Goal: Transaction & Acquisition: Obtain resource

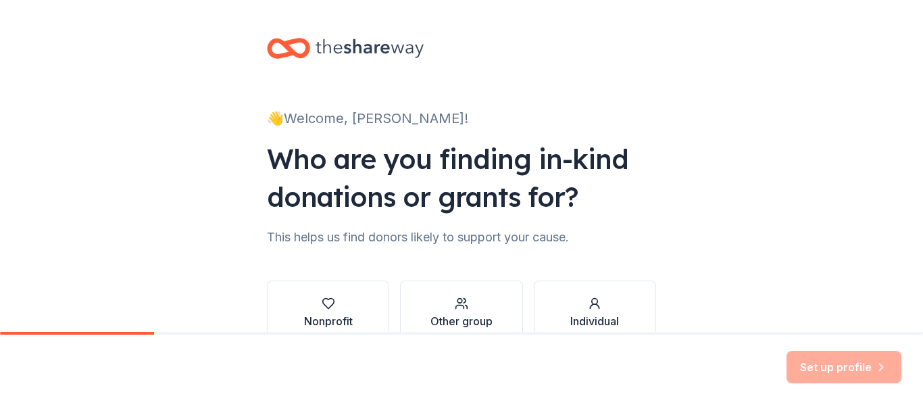
scroll to position [78, 0]
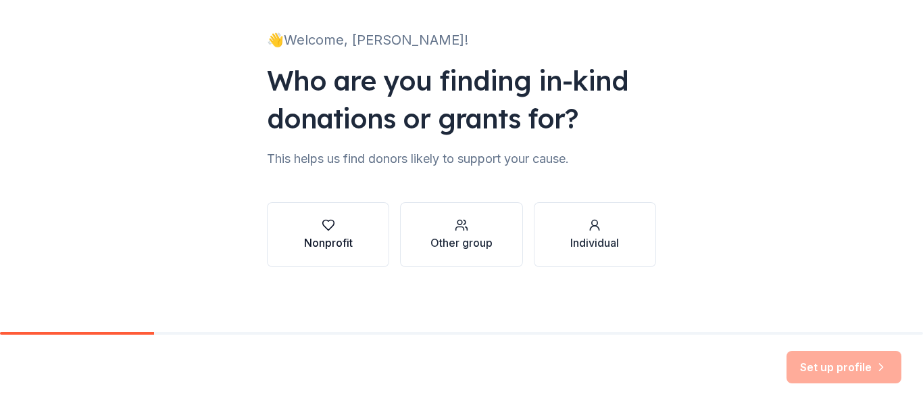
click at [331, 233] on div "Nonprofit" at bounding box center [328, 234] width 49 height 32
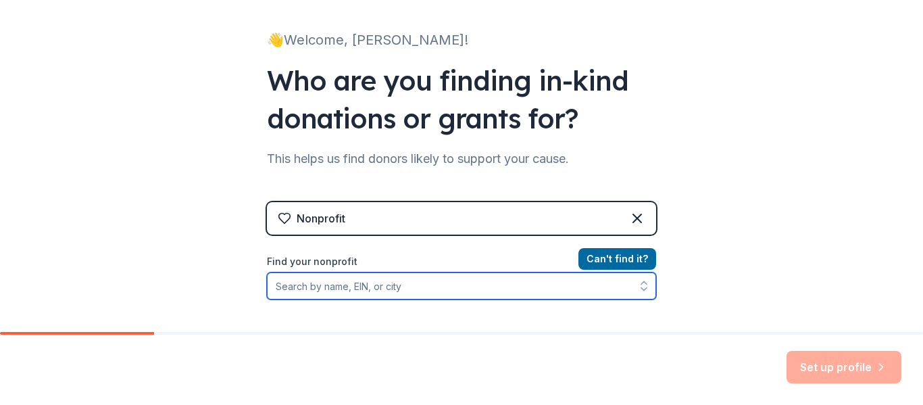
click at [309, 285] on input "Find your nonprofit" at bounding box center [461, 285] width 389 height 27
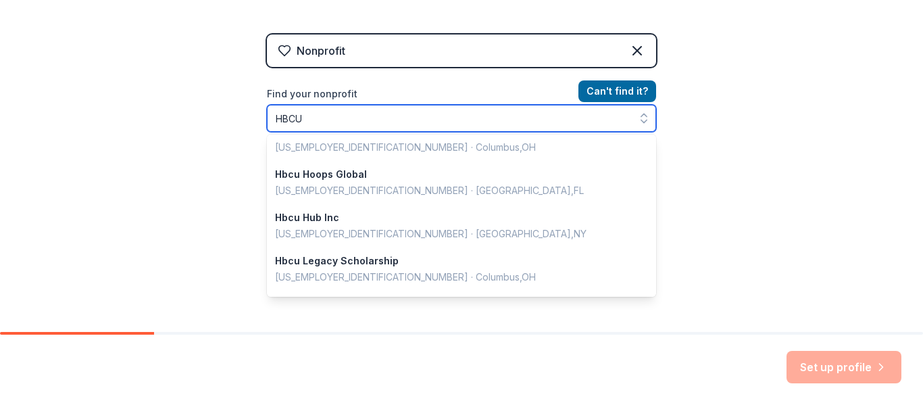
scroll to position [846, 0]
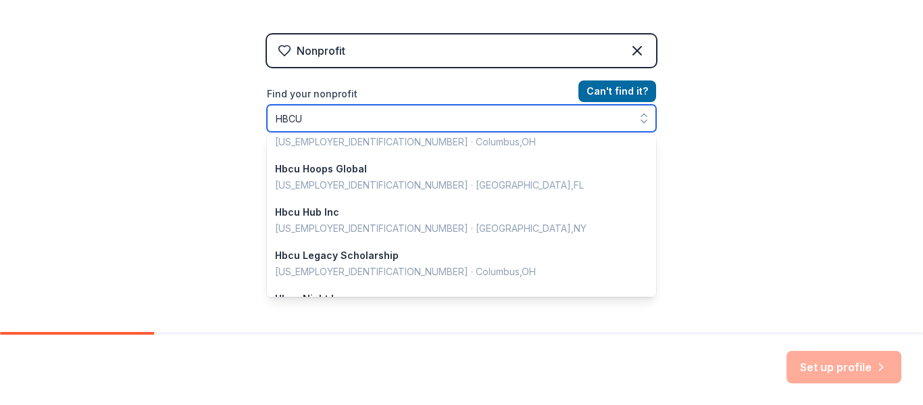
drag, startPoint x: 310, startPoint y: 120, endPoint x: 55, endPoint y: 91, distance: 257.0
click at [55, 91] on div "👋 Welcome, Jacqueline! Who are you finding in-kind donations or grants for? Thi…" at bounding box center [461, 43] width 923 height 578
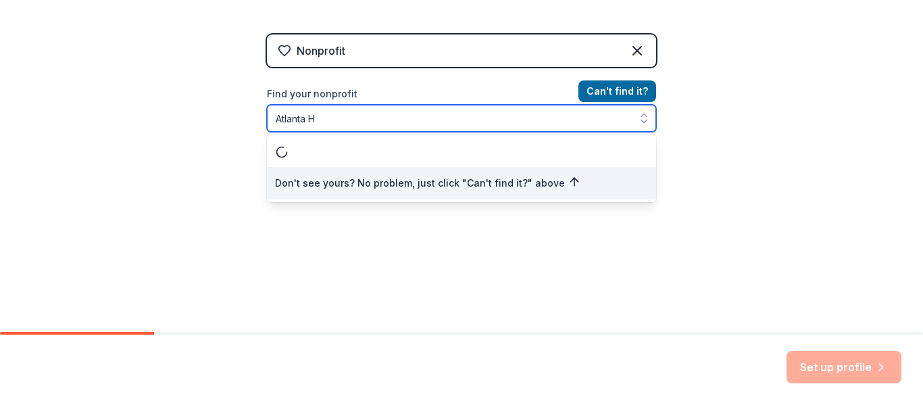
scroll to position [0, 0]
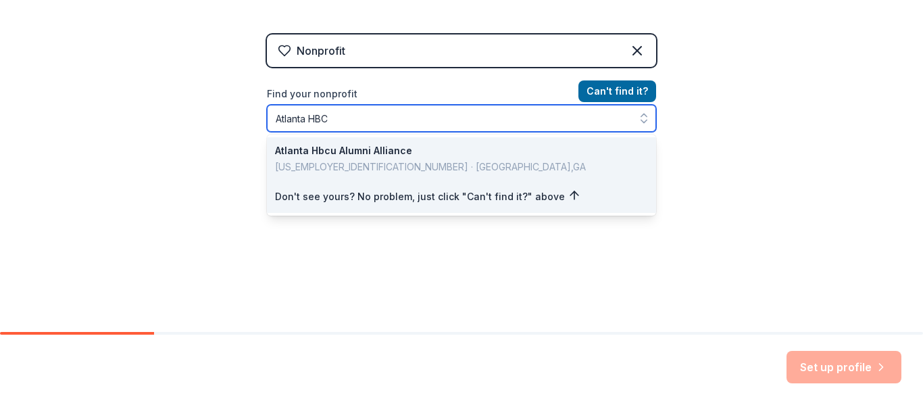
type input "Atlanta HBCU"
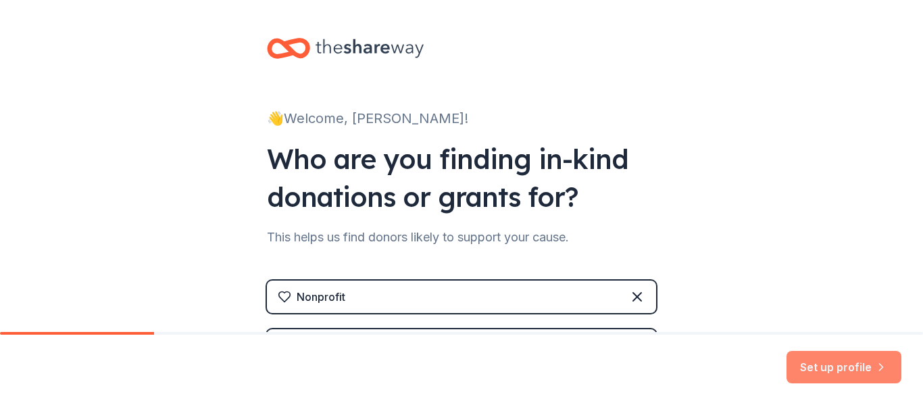
click at [815, 366] on button "Set up profile" at bounding box center [843, 367] width 115 height 32
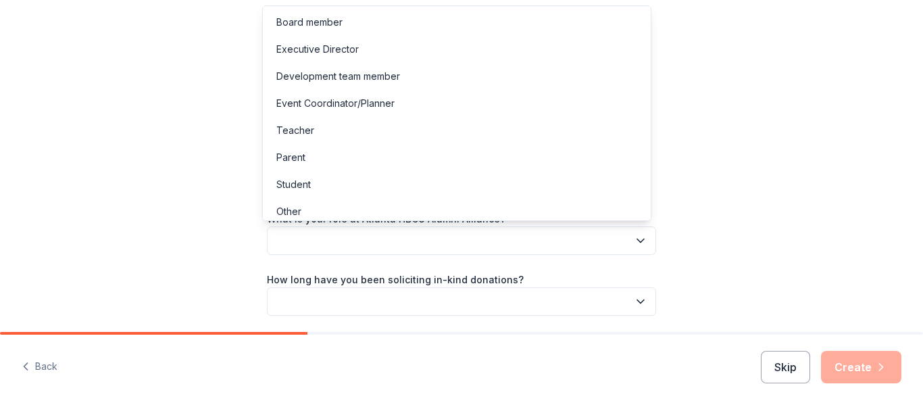
click at [640, 239] on icon "button" at bounding box center [641, 241] width 14 height 14
click at [342, 102] on div "Event Coordinator/Planner" at bounding box center [335, 103] width 118 height 16
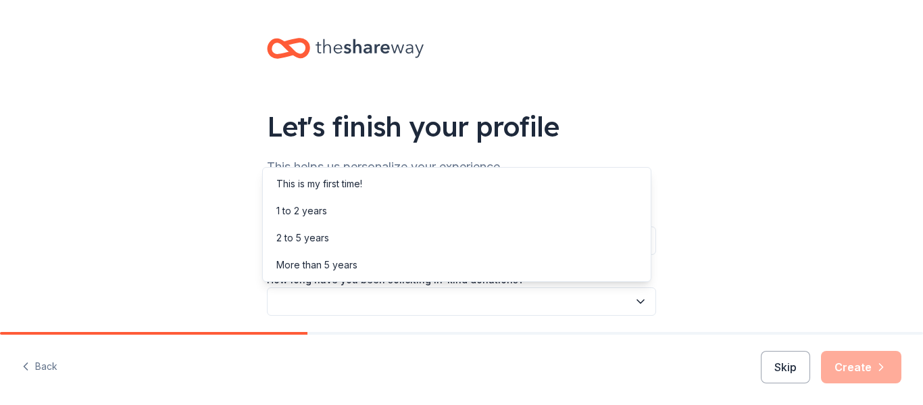
click at [637, 303] on icon "button" at bounding box center [641, 301] width 14 height 14
click at [806, 214] on div "Let's finish your profile This helps us personalize your experience. What is yo…" at bounding box center [461, 220] width 923 height 441
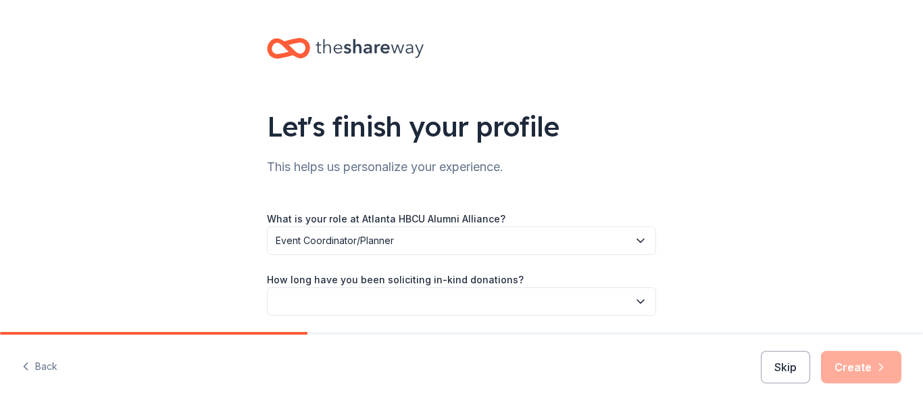
click at [634, 297] on icon "button" at bounding box center [641, 301] width 14 height 14
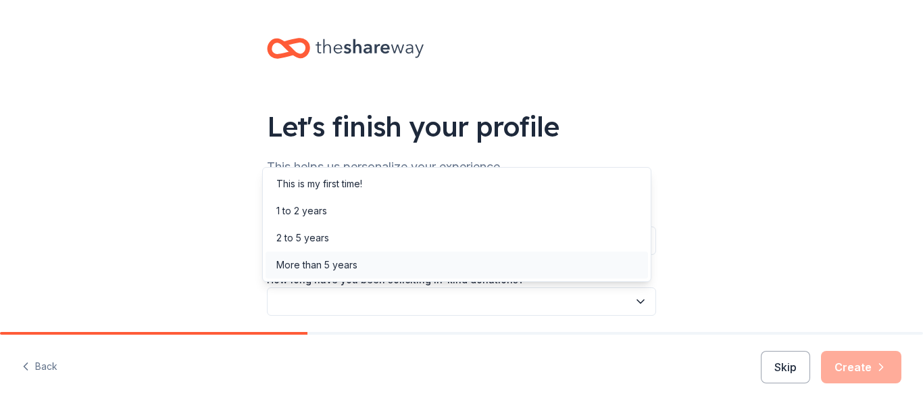
click at [363, 267] on div "More than 5 years" at bounding box center [456, 264] width 382 height 27
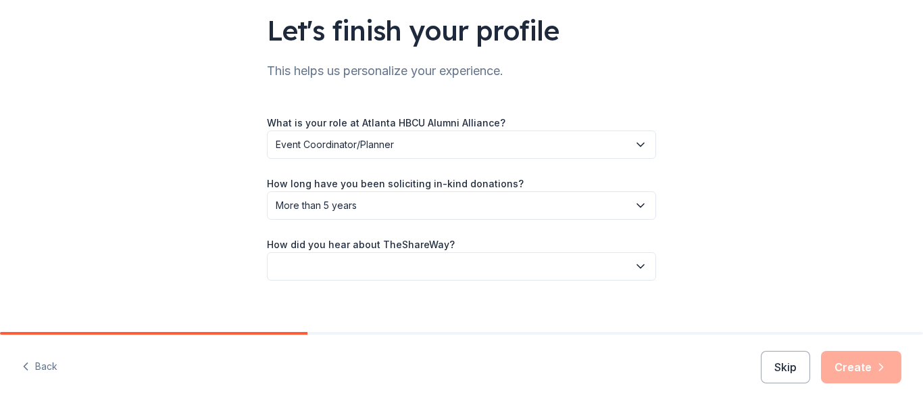
scroll to position [109, 0]
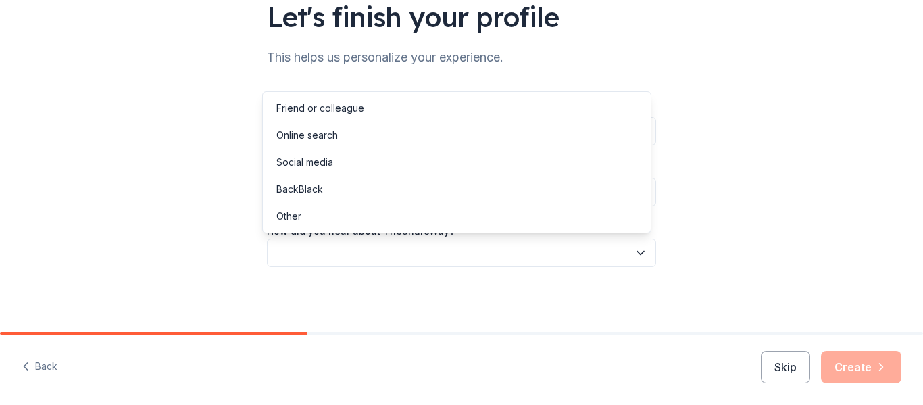
click at [634, 249] on icon "button" at bounding box center [641, 253] width 14 height 14
click at [322, 135] on div "Online search" at bounding box center [306, 135] width 61 height 16
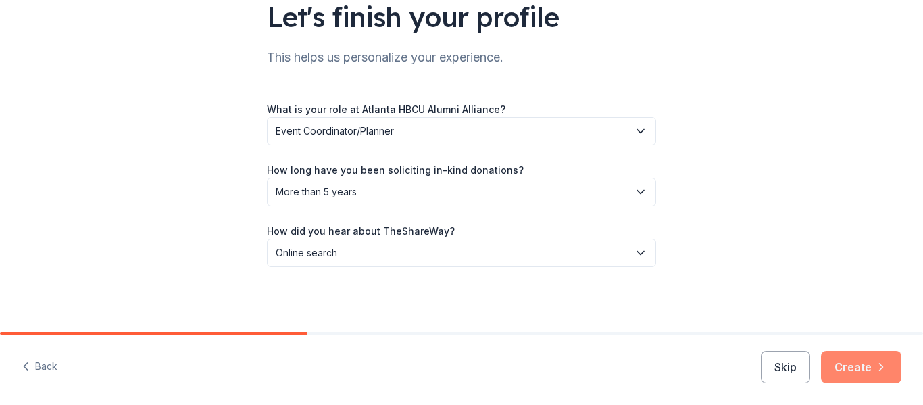
click at [861, 364] on button "Create" at bounding box center [861, 367] width 80 height 32
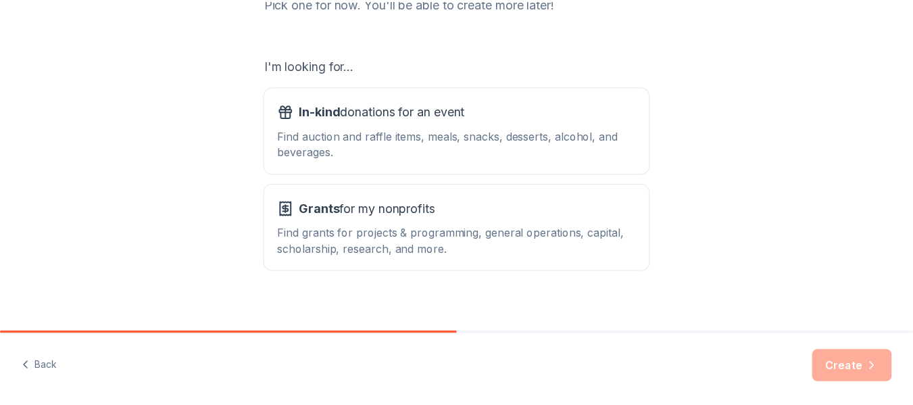
scroll to position [213, 0]
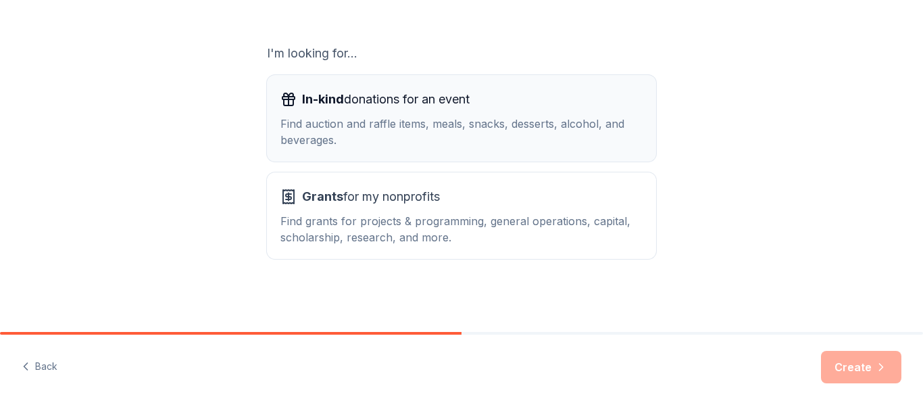
click at [536, 130] on div "Find auction and raffle items, meals, snacks, desserts, alcohol, and beverages." at bounding box center [461, 132] width 362 height 32
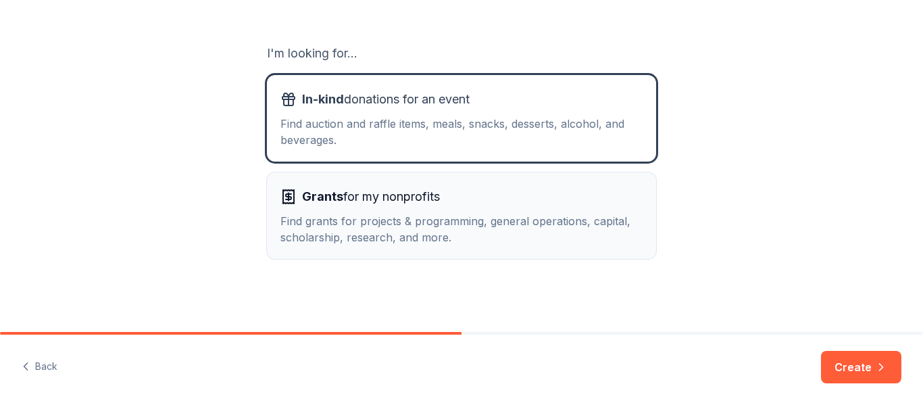
click at [482, 215] on div "Find grants for projects & programming, general operations, capital, scholarshi…" at bounding box center [461, 229] width 362 height 32
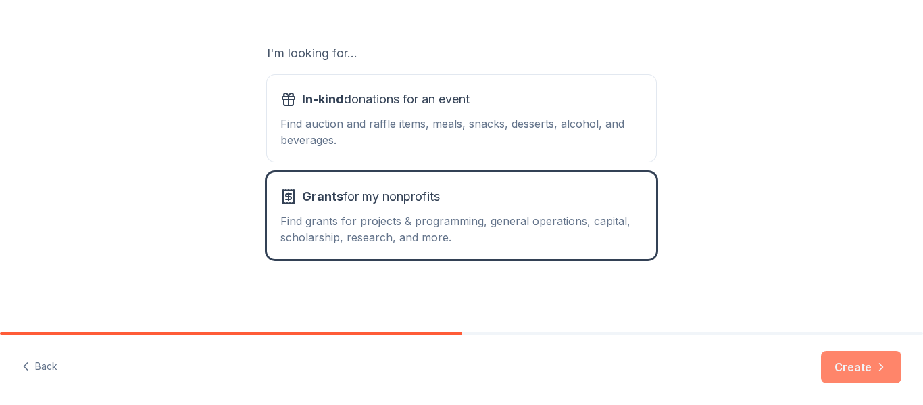
click at [861, 363] on button "Create" at bounding box center [861, 367] width 80 height 32
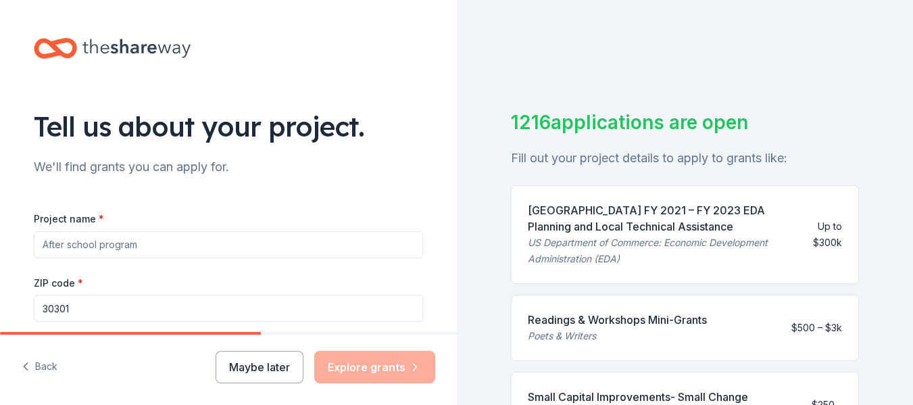
click at [151, 245] on input "Project name *" at bounding box center [228, 244] width 389 height 27
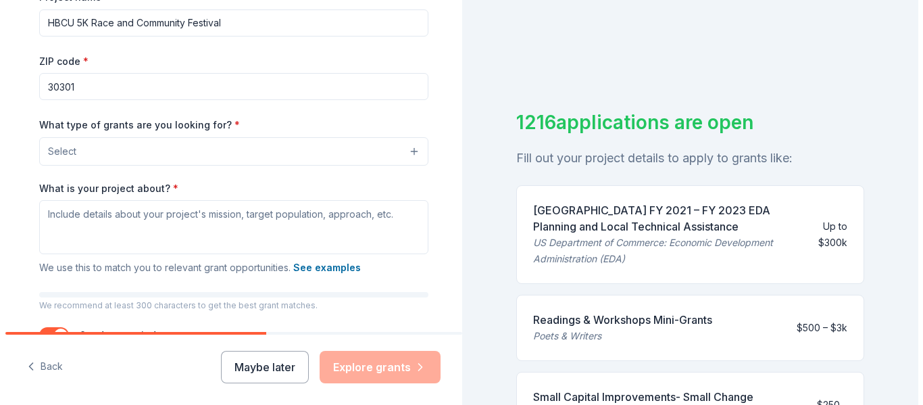
scroll to position [224, 0]
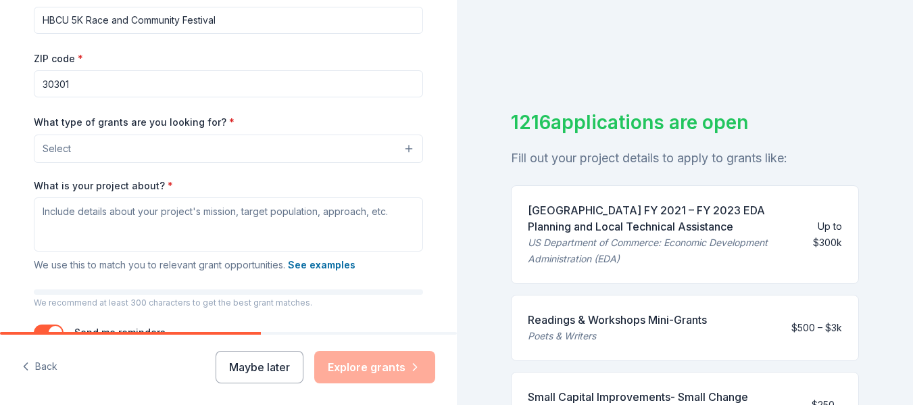
type input "HBCU 5K Race and Community Festival"
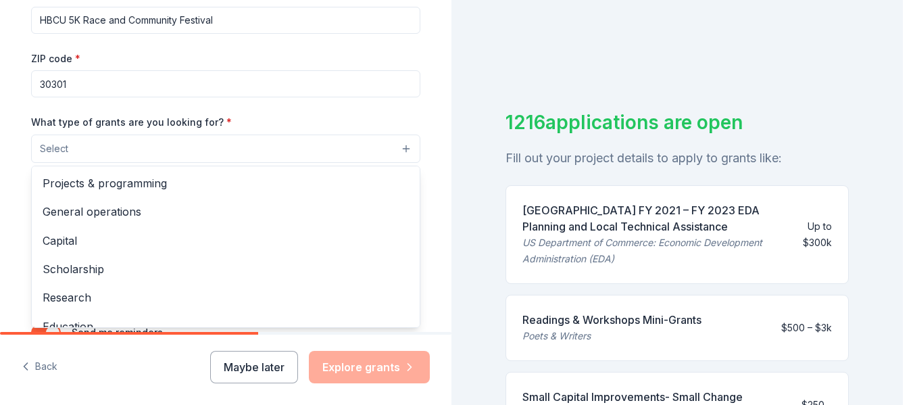
click at [74, 149] on button "Select" at bounding box center [225, 148] width 389 height 28
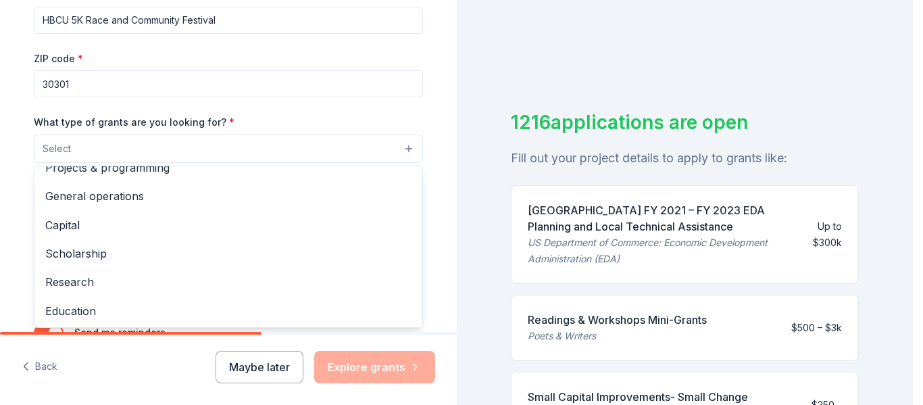
scroll to position [8, 0]
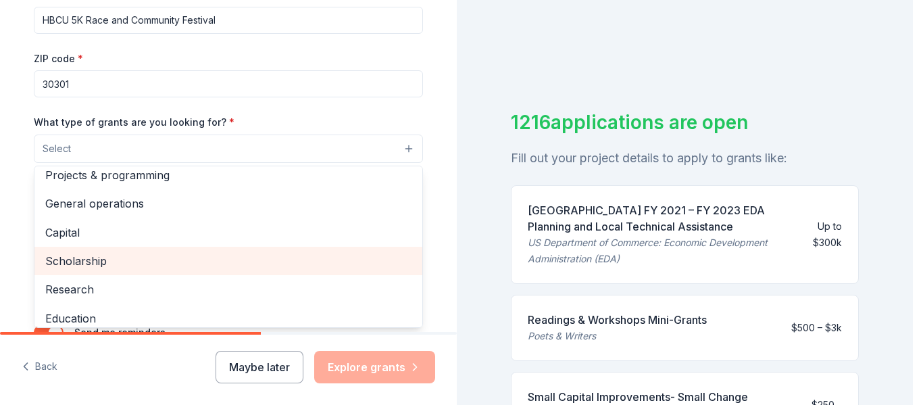
click at [92, 255] on span "Scholarship" at bounding box center [228, 261] width 366 height 18
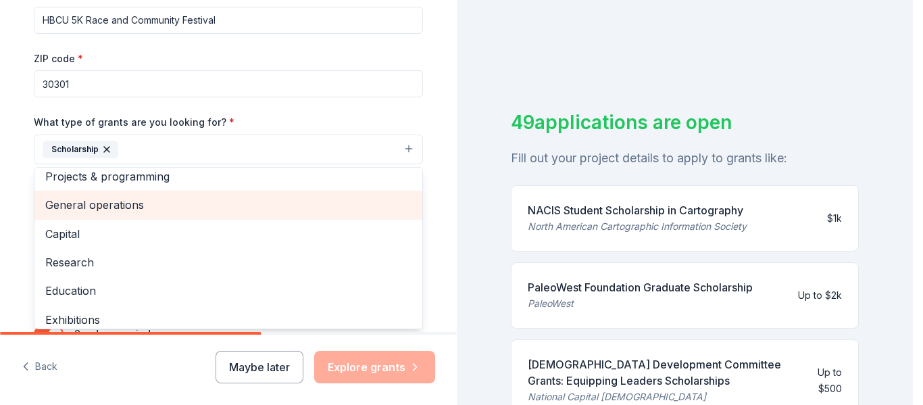
click at [108, 203] on span "General operations" at bounding box center [228, 205] width 366 height 18
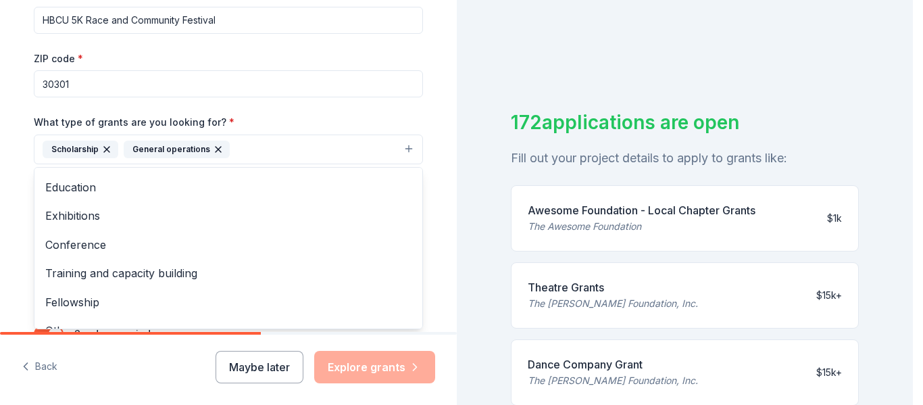
scroll to position [102, 0]
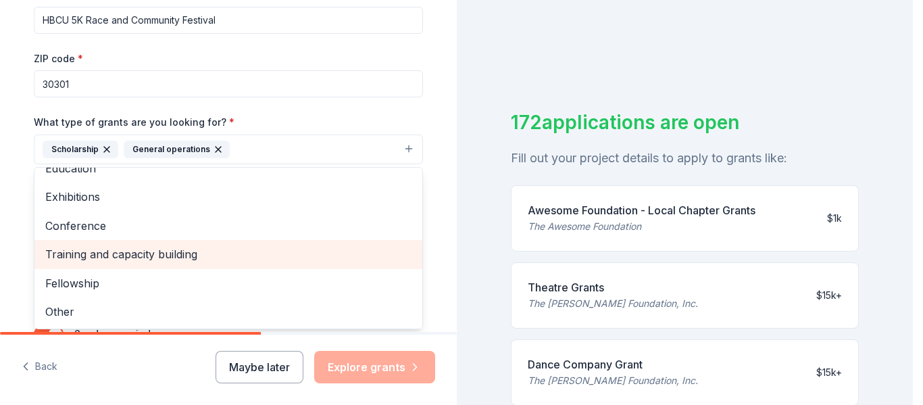
click at [135, 257] on span "Training and capacity building" at bounding box center [228, 254] width 366 height 18
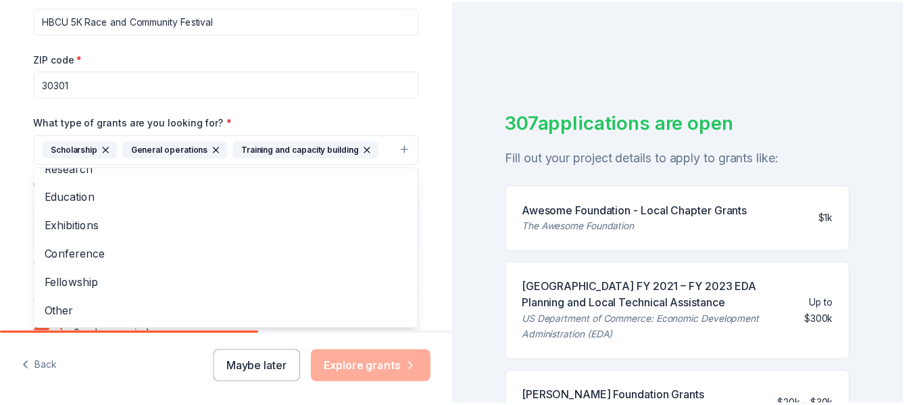
scroll to position [315, 0]
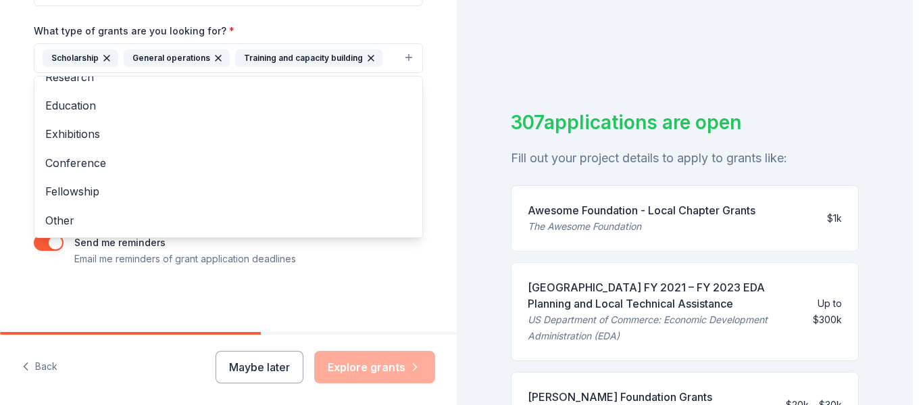
click at [195, 288] on div "Tell us about your project. We'll find grants you can apply for. Project name *…" at bounding box center [228, 8] width 432 height 647
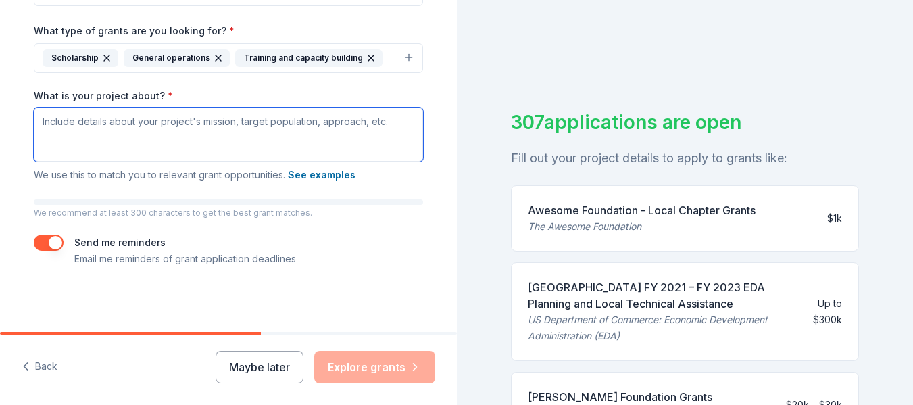
click at [78, 118] on textarea "What is your project about? *" at bounding box center [228, 134] width 389 height 54
click at [56, 131] on textarea "What is your project about? *" at bounding box center [228, 134] width 389 height 54
paste textarea "The Atlanta HBCU Alumni Alliance, Inc. is a non-profit community-based organiza…"
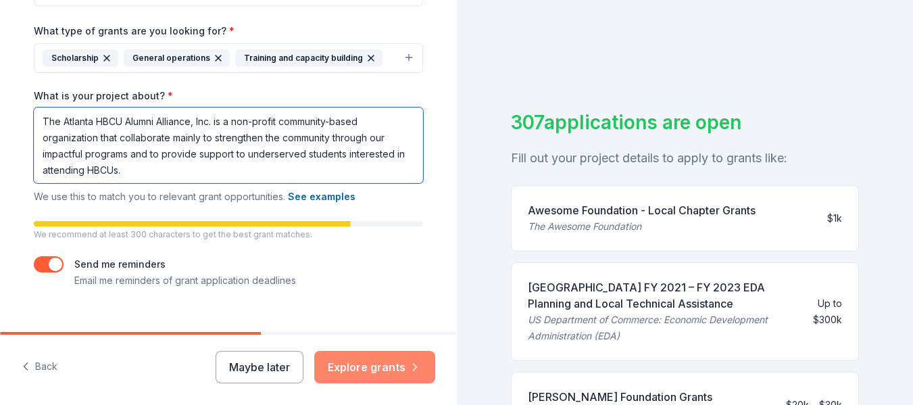
type textarea "The Atlanta HBCU Alumni Alliance, Inc. is a non-profit community-based organiza…"
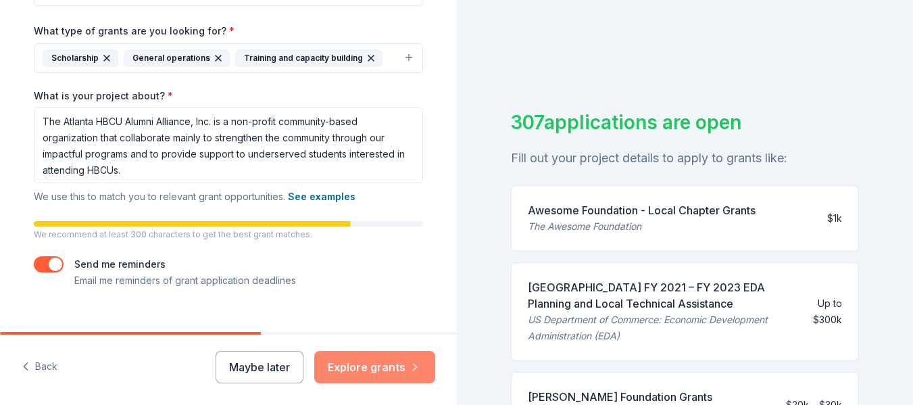
click at [374, 376] on button "Explore grants" at bounding box center [374, 367] width 121 height 32
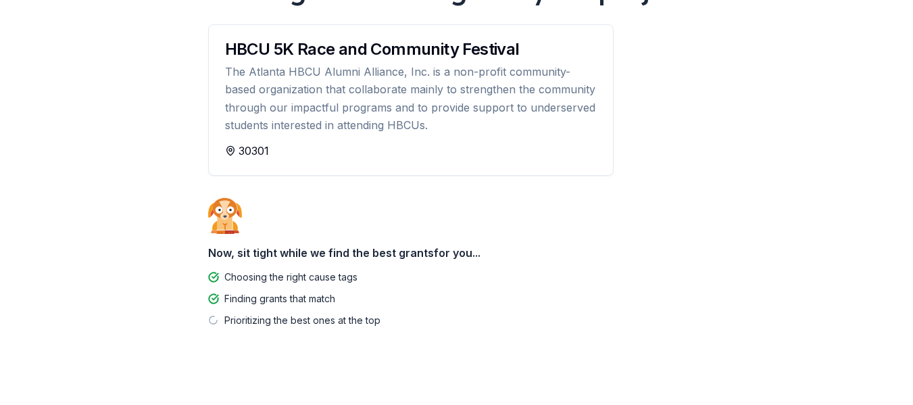
scroll to position [155, 0]
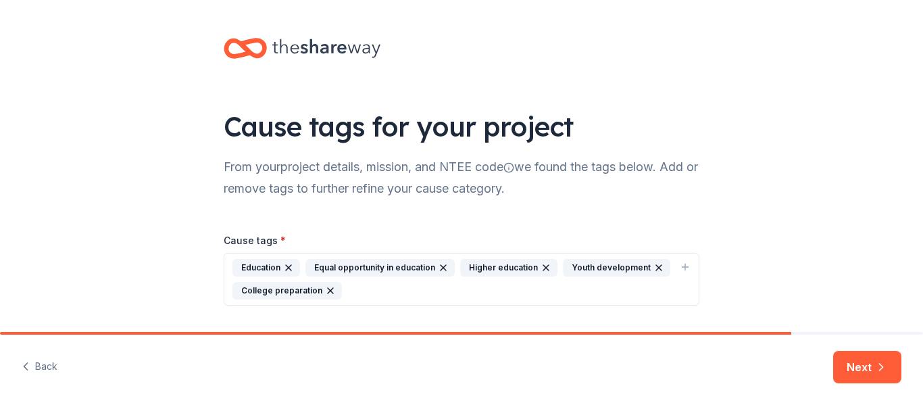
scroll to position [39, 0]
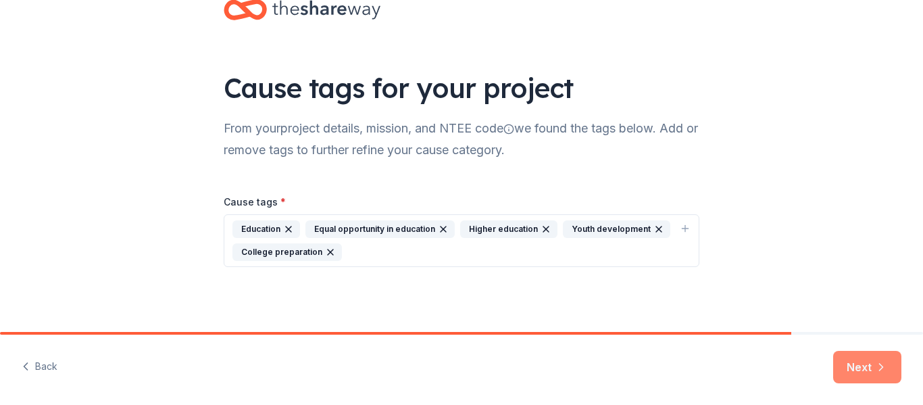
click at [875, 365] on icon "button" at bounding box center [881, 367] width 14 height 14
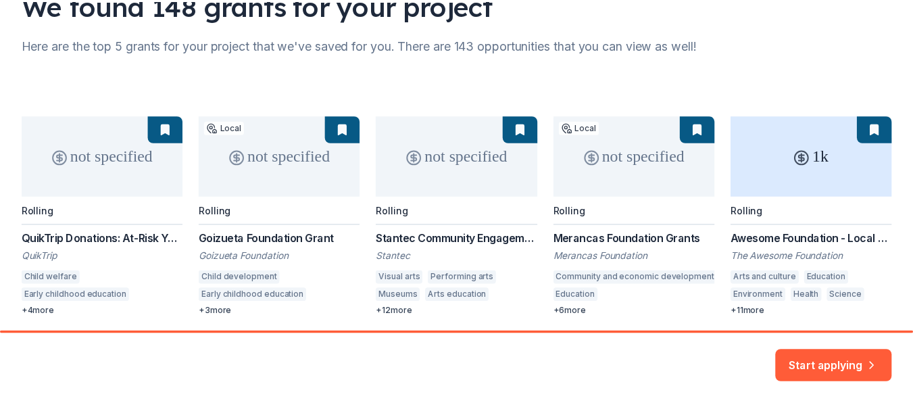
scroll to position [172, 0]
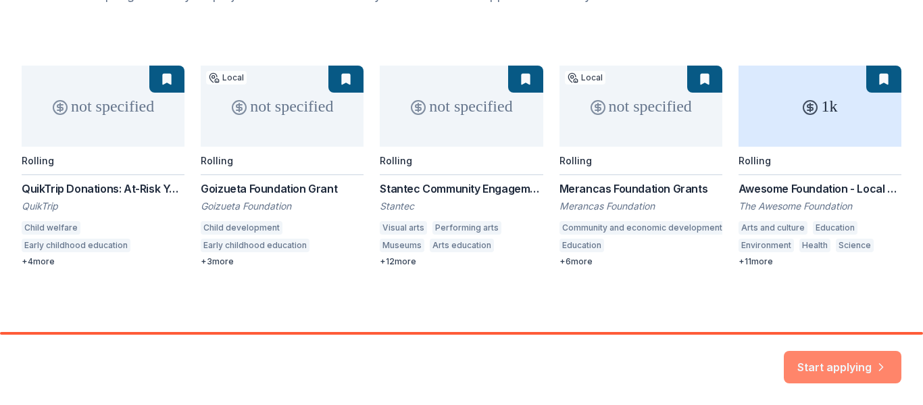
click at [841, 358] on button "Start applying" at bounding box center [843, 358] width 118 height 32
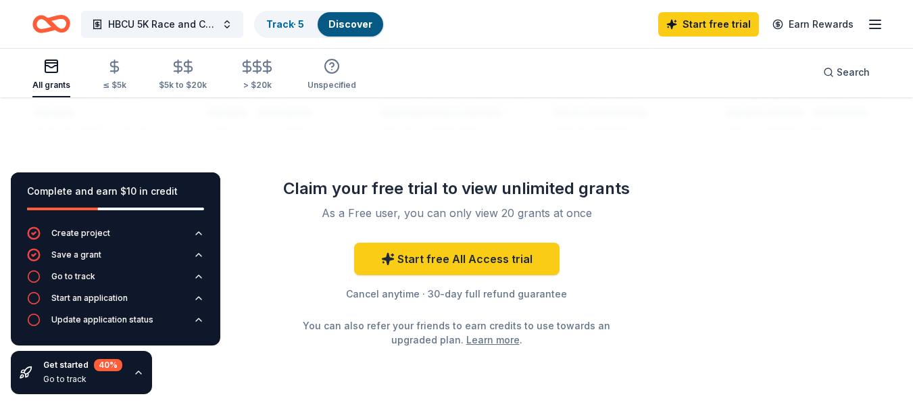
scroll to position [1267, 0]
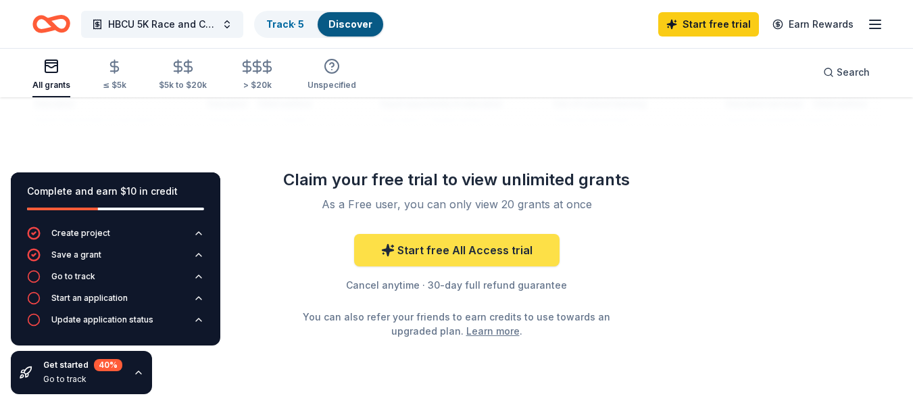
click at [474, 234] on link "Start free All Access trial" at bounding box center [456, 250] width 205 height 32
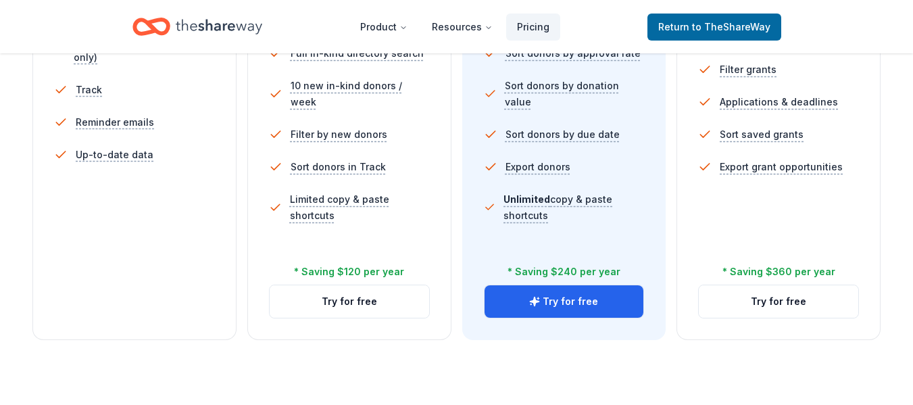
scroll to position [521, 0]
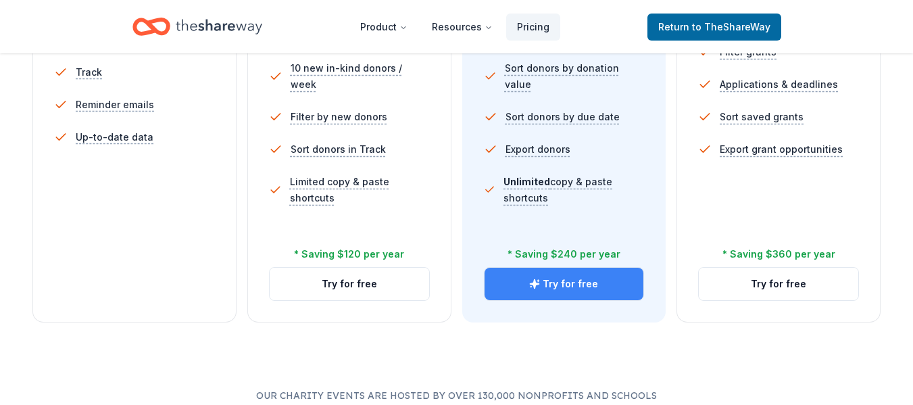
click at [556, 283] on button "Try for free" at bounding box center [563, 283] width 159 height 32
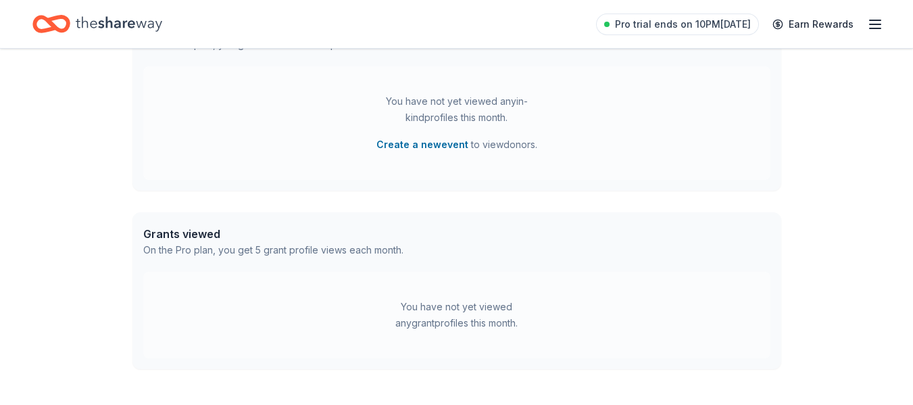
scroll to position [400, 0]
click at [326, 249] on div "On the Pro plan, you get 5 grant profile views each month." at bounding box center [273, 248] width 260 height 16
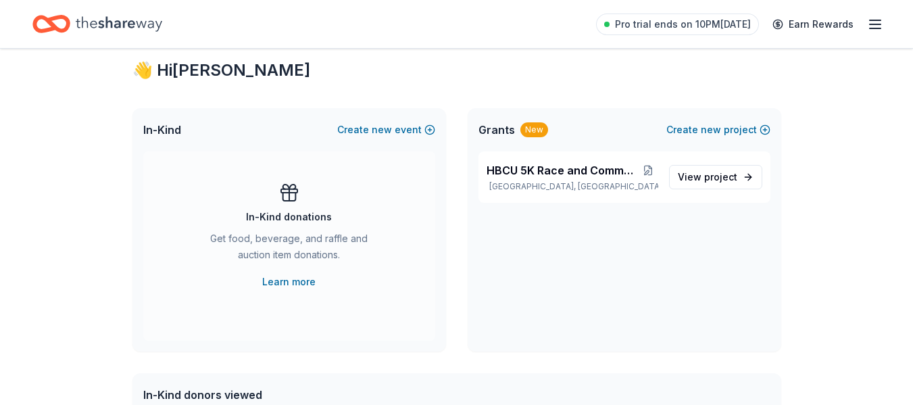
scroll to position [0, 0]
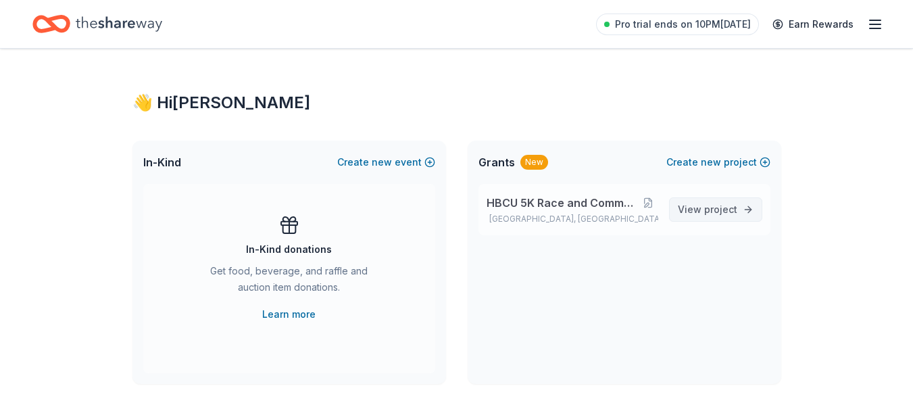
click at [728, 207] on span "project" at bounding box center [720, 208] width 33 height 11
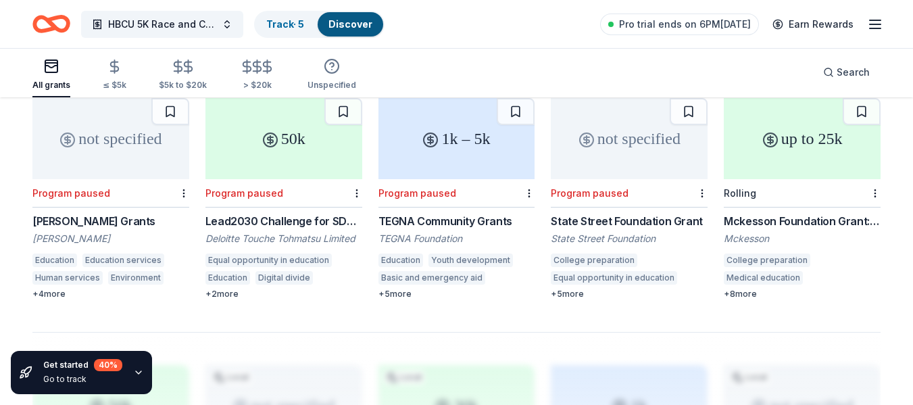
scroll to position [942, 0]
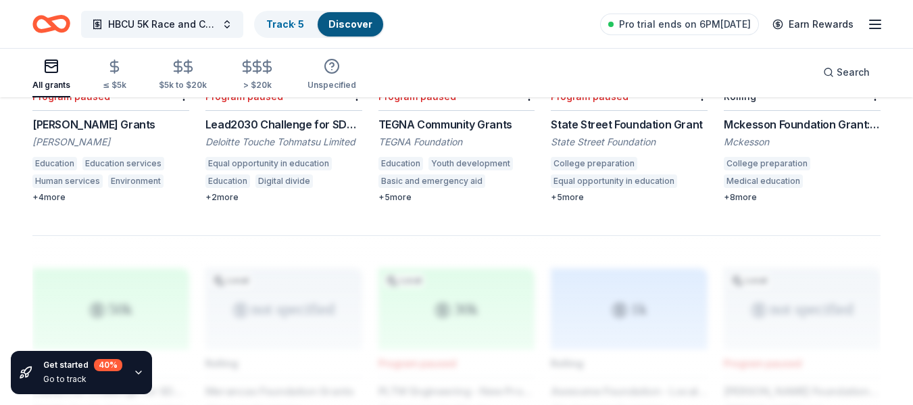
click at [810, 157] on div "College preparation Medical education STEM education Food security Cancers Disa…" at bounding box center [801, 174] width 157 height 35
click at [726, 192] on div "+ 8 more" at bounding box center [801, 197] width 157 height 11
click at [285, 116] on div "Lead2030 Challenge for SDG 4" at bounding box center [283, 124] width 157 height 16
click at [605, 116] on div "State Street Foundation Grant" at bounding box center [628, 124] width 157 height 16
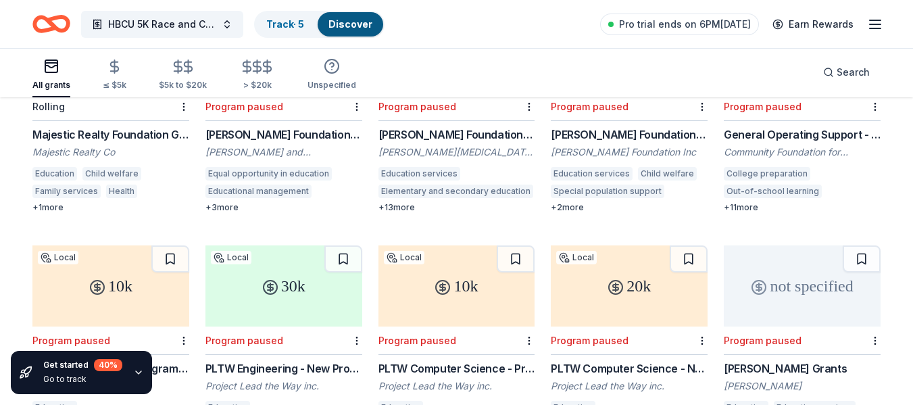
scroll to position [458, 0]
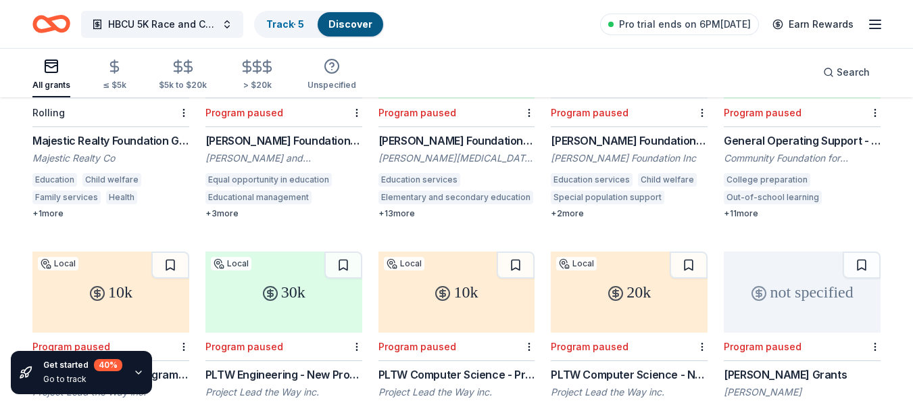
click at [800, 132] on div "General Operating Support - Places and Neighborhoods Grant" at bounding box center [801, 140] width 157 height 16
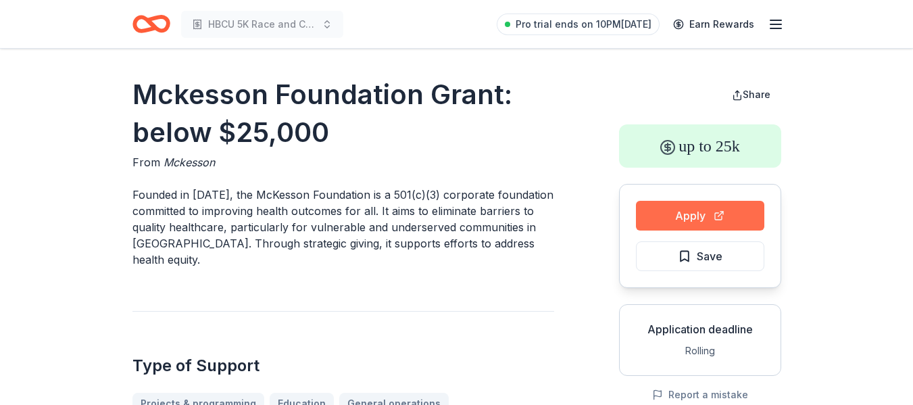
click at [711, 222] on button "Apply" at bounding box center [700, 216] width 128 height 30
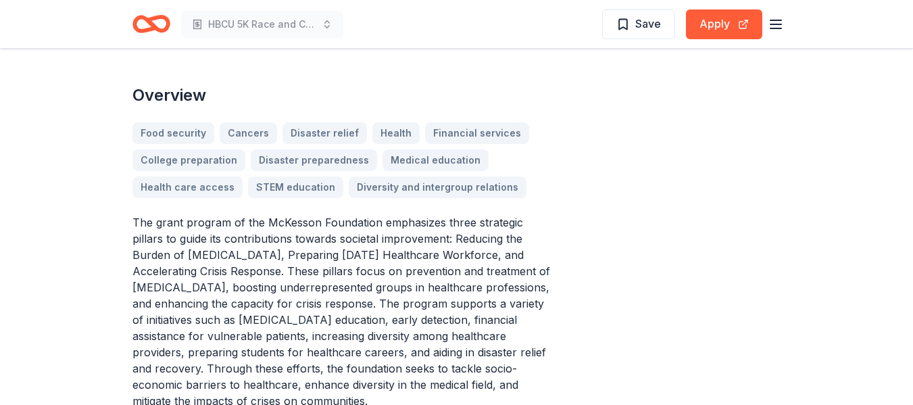
scroll to position [404, 0]
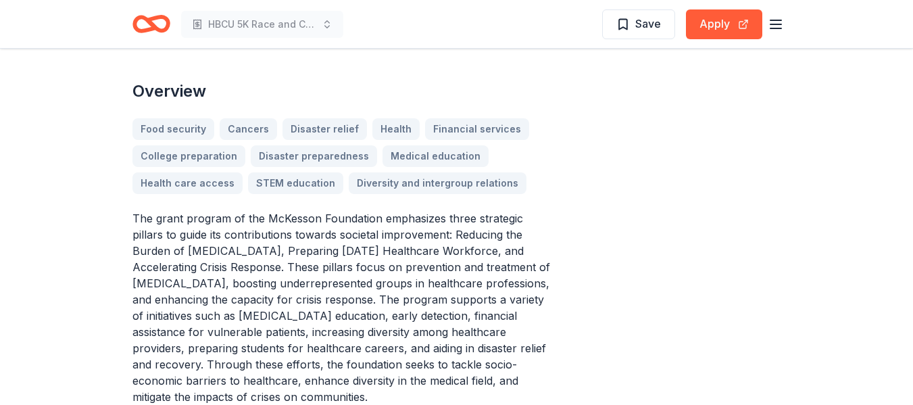
click at [193, 153] on div "Food security Cancers Disaster relief Health Financial services College prepara…" at bounding box center [342, 156] width 421 height 76
click at [206, 158] on div "Food security Cancers Disaster relief Health Financial services College prepara…" at bounding box center [342, 156] width 421 height 76
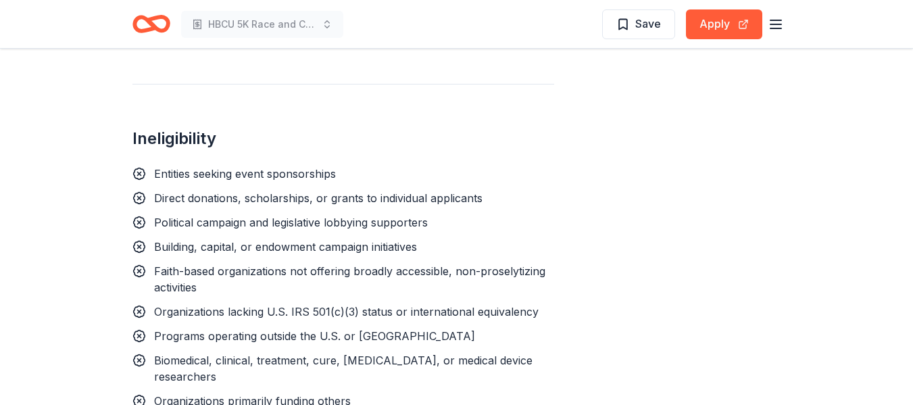
scroll to position [1350, 0]
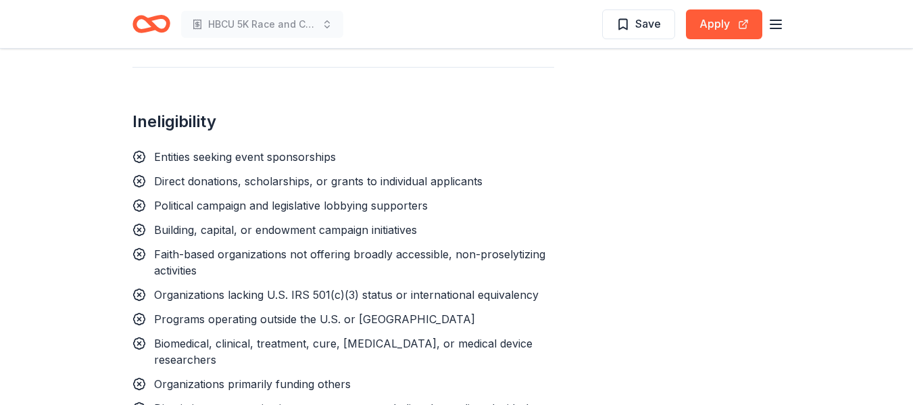
drag, startPoint x: 128, startPoint y: 57, endPoint x: 220, endPoint y: 67, distance: 91.7
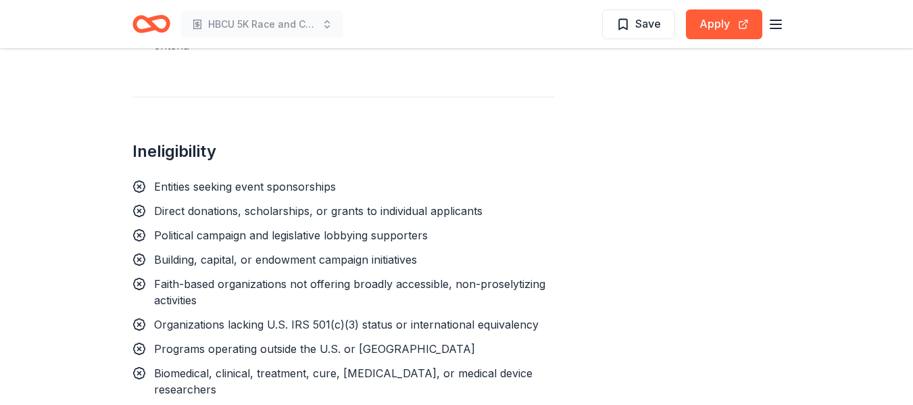
scroll to position [1325, 0]
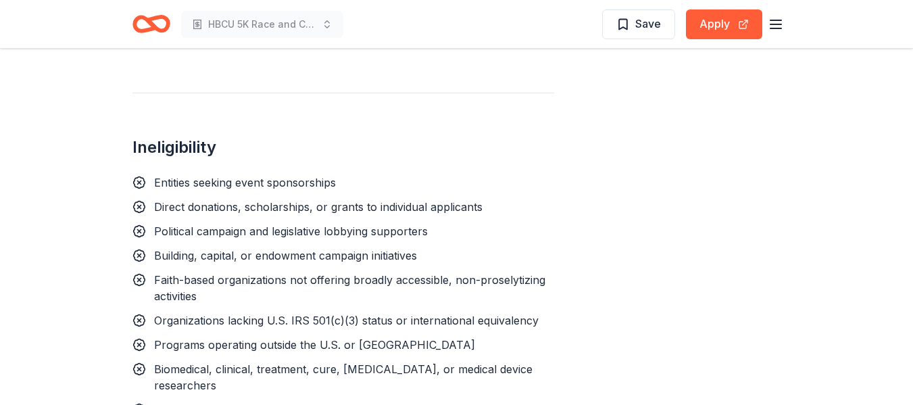
drag, startPoint x: 116, startPoint y: 74, endPoint x: 310, endPoint y: 129, distance: 201.6
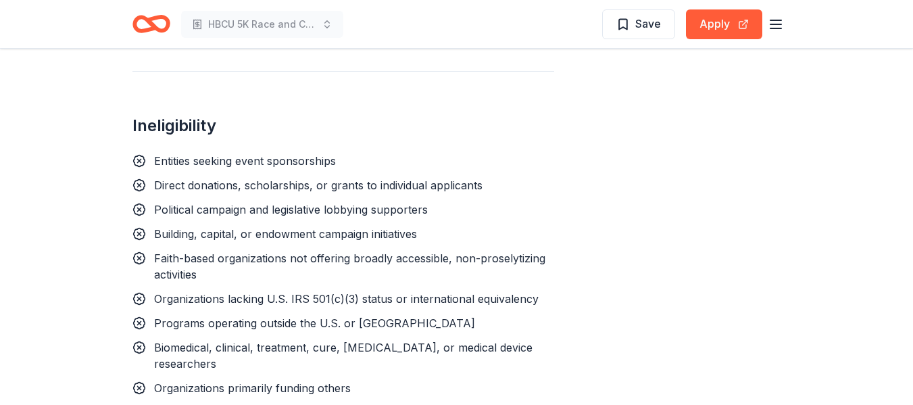
scroll to position [1363, 0]
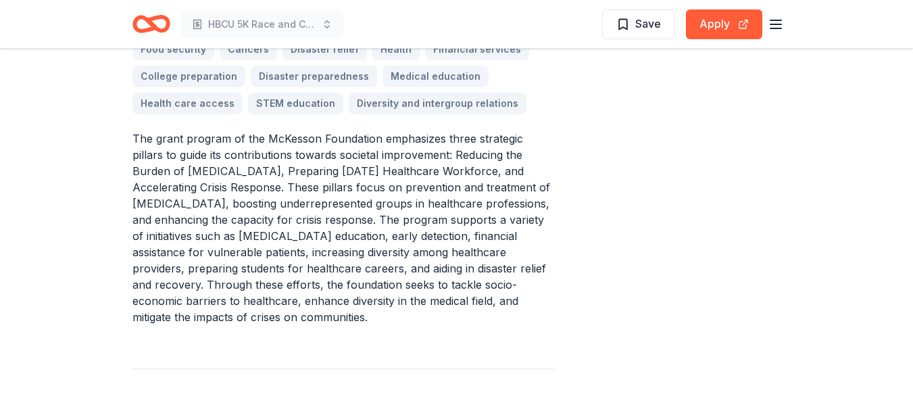
scroll to position [446, 0]
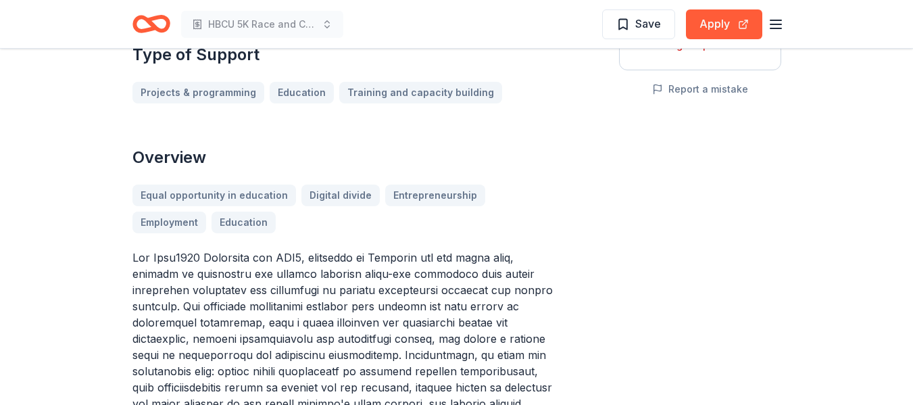
scroll to position [319, 0]
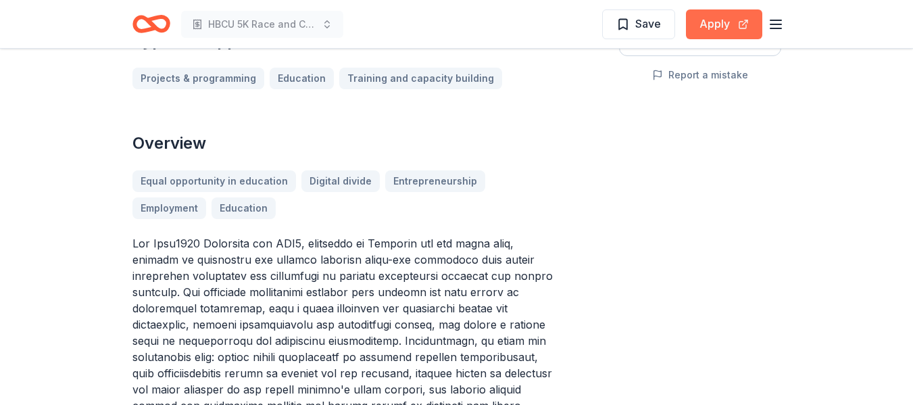
click at [719, 22] on button "Apply" at bounding box center [724, 24] width 76 height 30
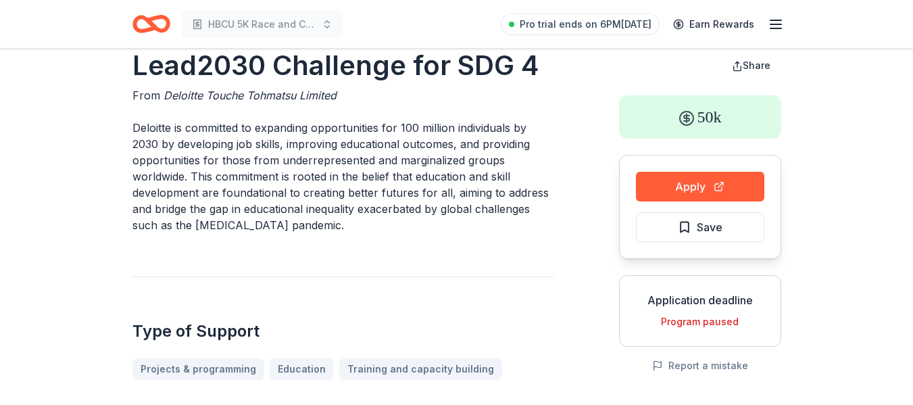
scroll to position [0, 0]
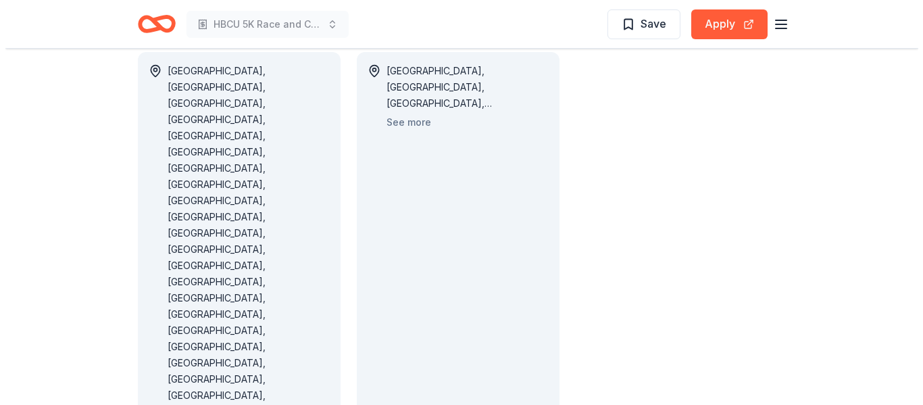
scroll to position [881, 0]
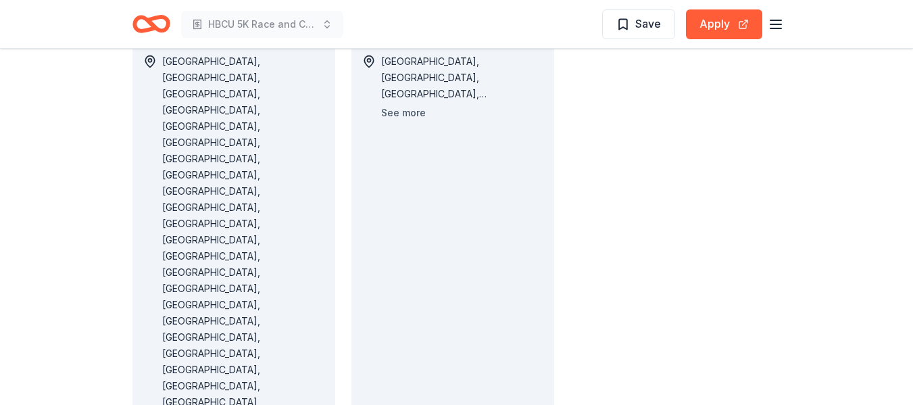
click at [405, 105] on button "See more" at bounding box center [403, 113] width 45 height 16
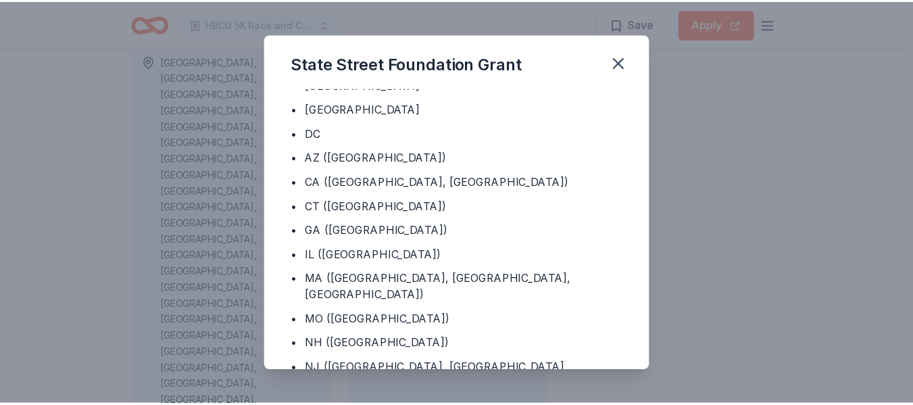
scroll to position [638, 0]
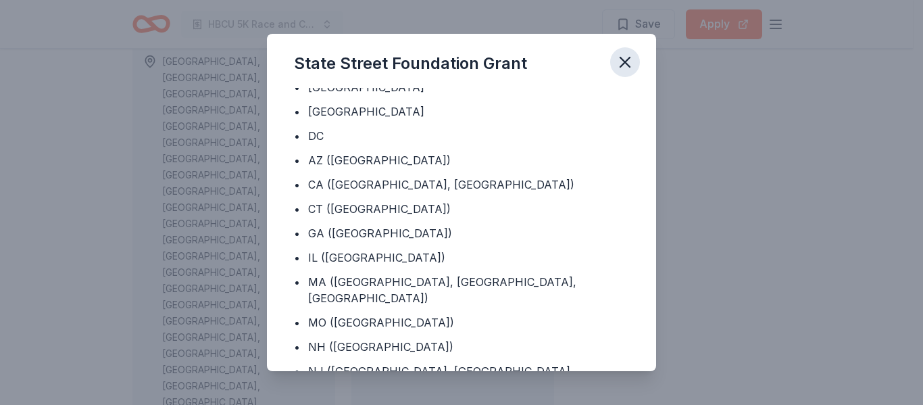
click at [626, 55] on icon "button" at bounding box center [624, 62] width 19 height 19
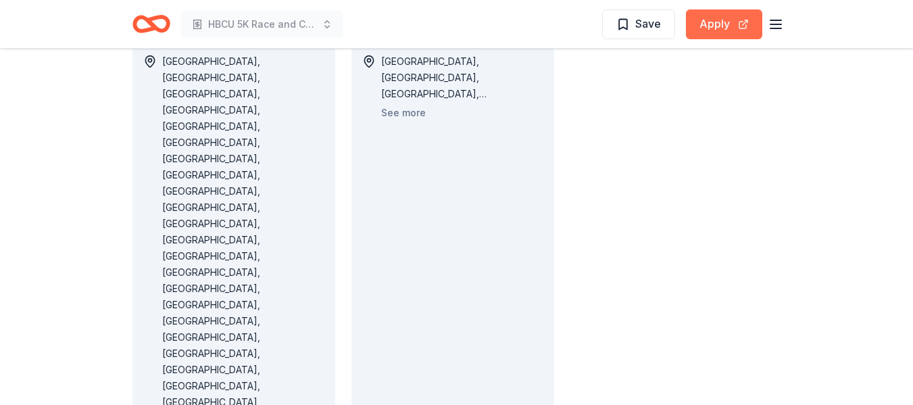
click at [715, 20] on button "Apply" at bounding box center [724, 24] width 76 height 30
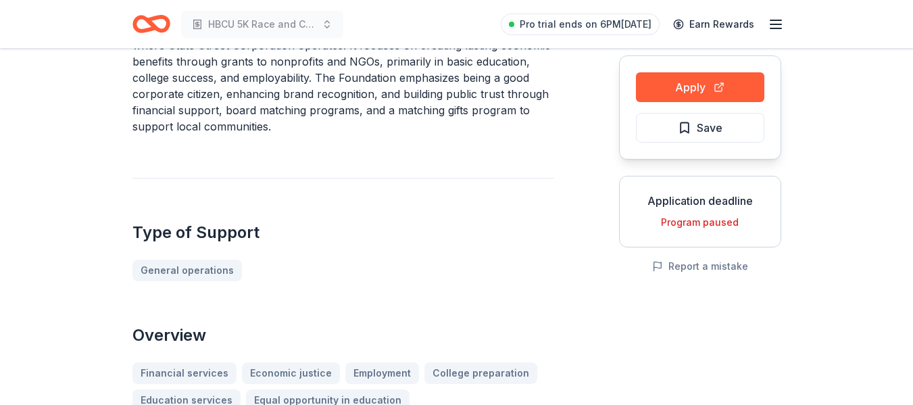
scroll to position [0, 0]
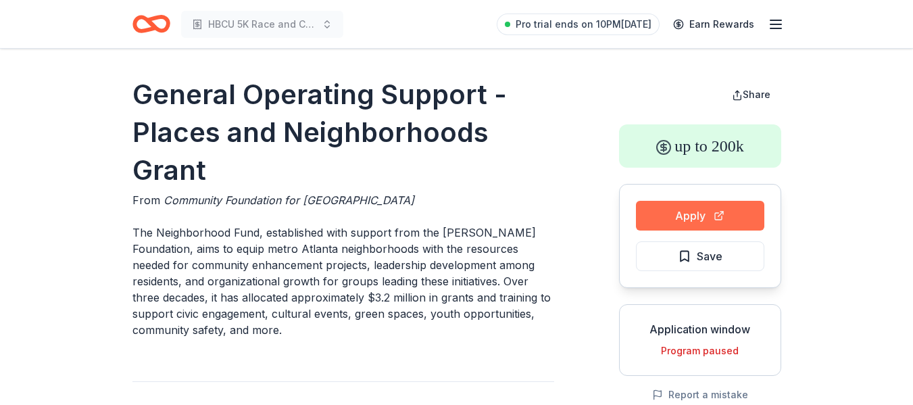
click at [704, 207] on button "Apply" at bounding box center [700, 216] width 128 height 30
